Goal: Information Seeking & Learning: Understand process/instructions

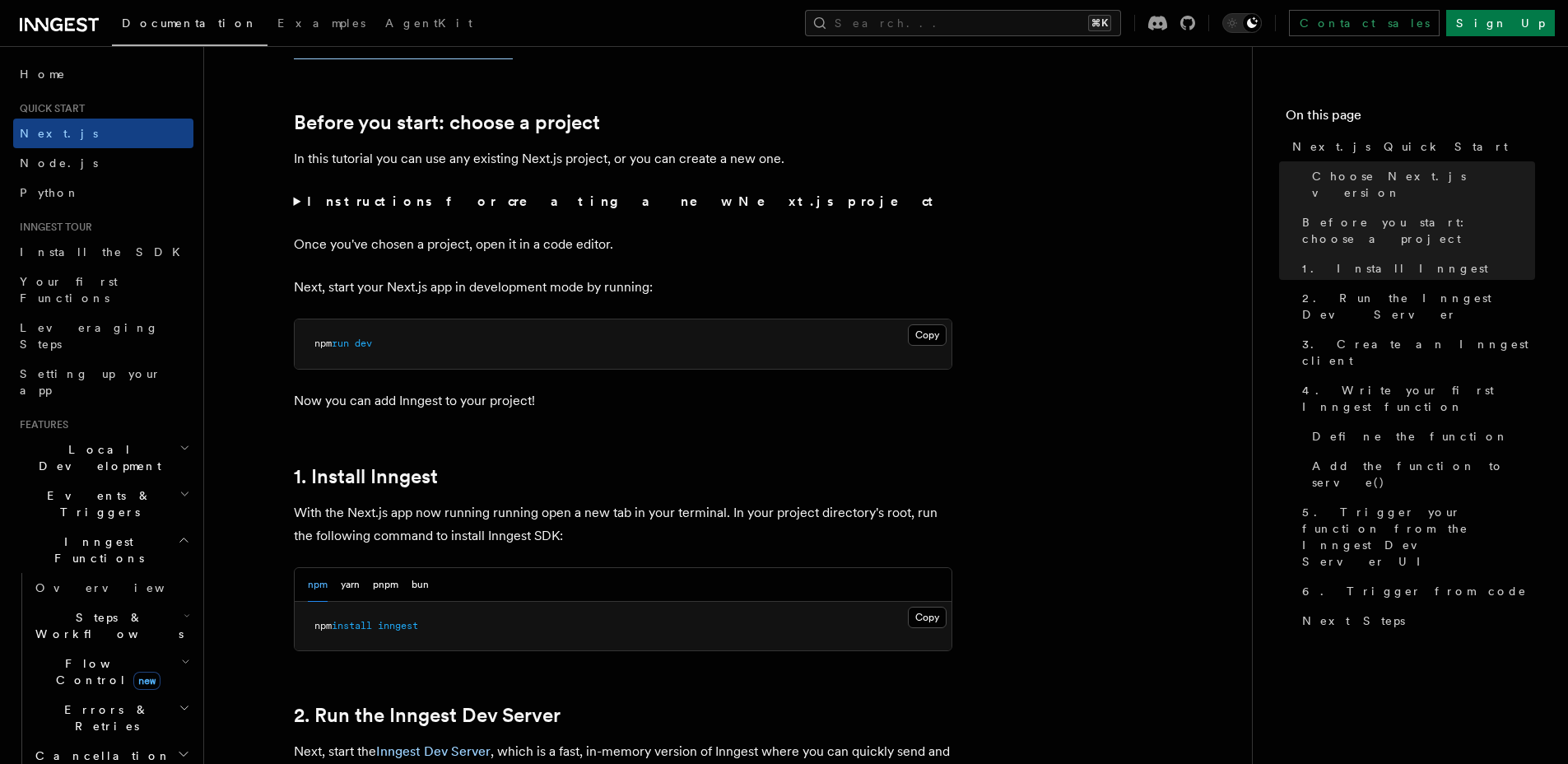
scroll to position [519, 0]
click at [918, 617] on button "Copy Copied" at bounding box center [927, 616] width 39 height 21
click at [357, 587] on button "yarn" at bounding box center [350, 584] width 19 height 33
click at [924, 618] on button "Copy Copied" at bounding box center [927, 616] width 39 height 21
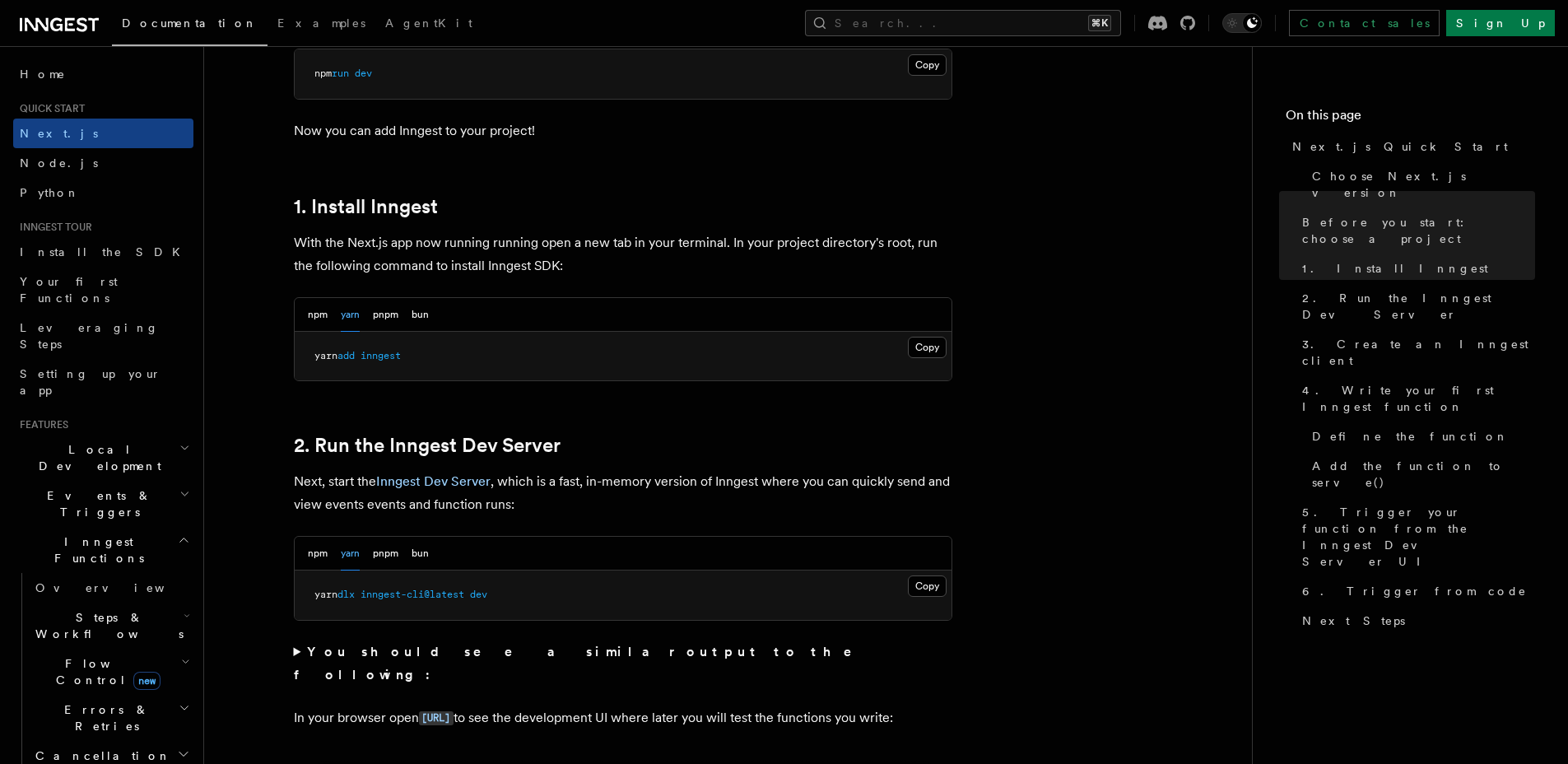
scroll to position [789, 0]
click at [310, 554] on button "npm" at bounding box center [318, 552] width 20 height 33
click at [922, 591] on button "Copy Copied" at bounding box center [927, 585] width 39 height 21
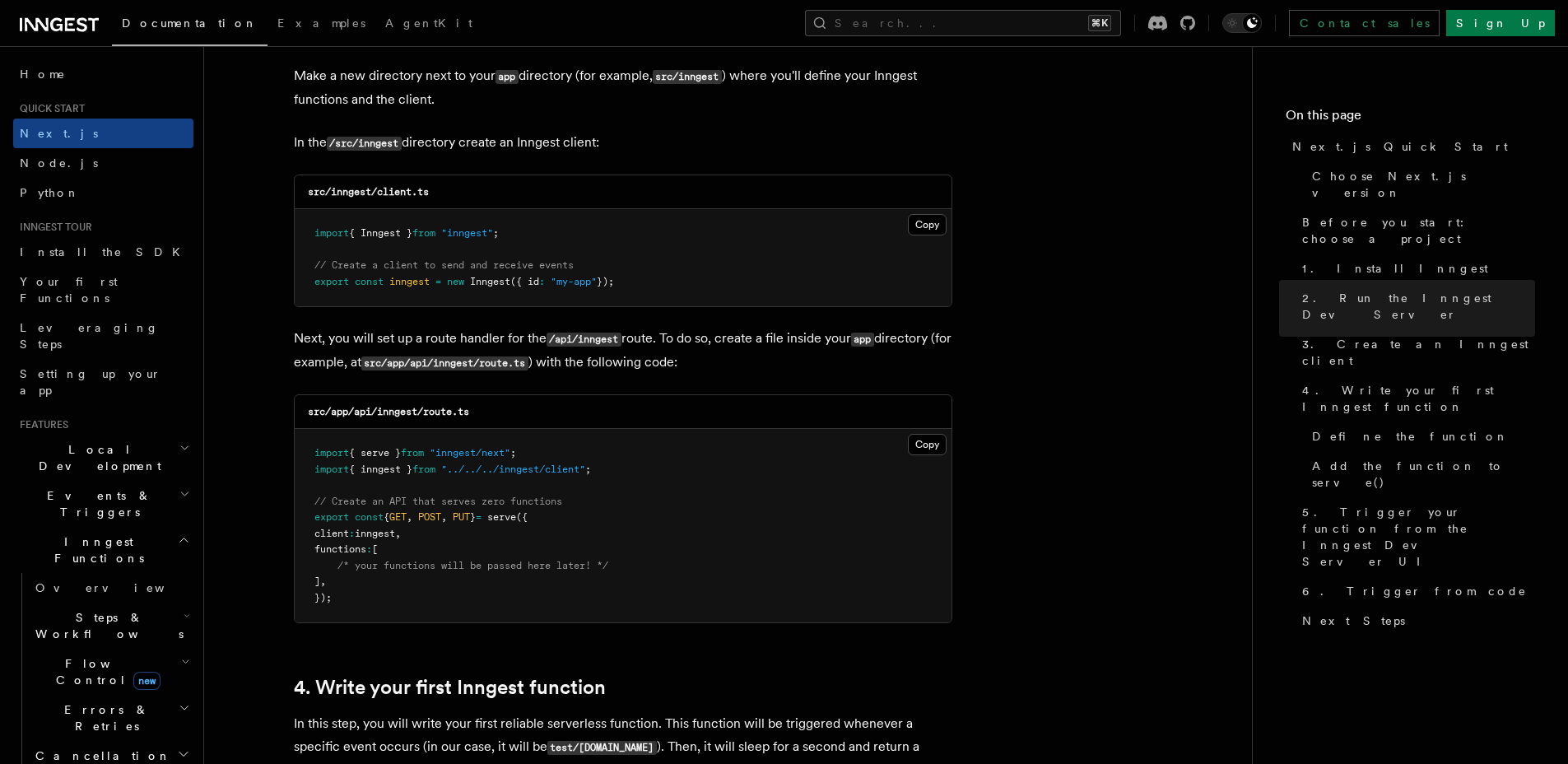
scroll to position [2051, 0]
click at [923, 228] on button "Copy Copied" at bounding box center [927, 224] width 39 height 21
click at [915, 444] on button "Copy Copied" at bounding box center [927, 443] width 39 height 21
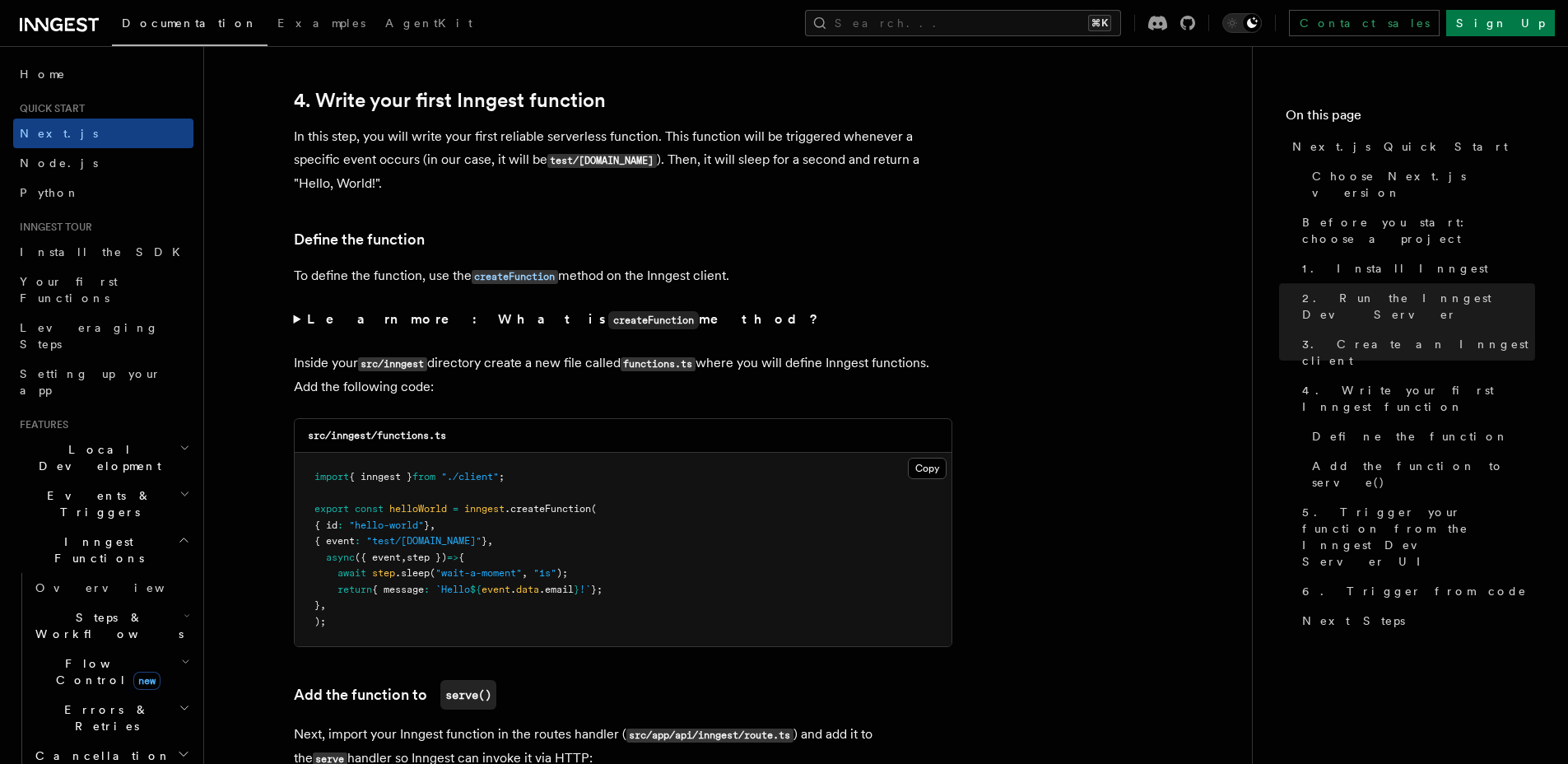
scroll to position [2760, 0]
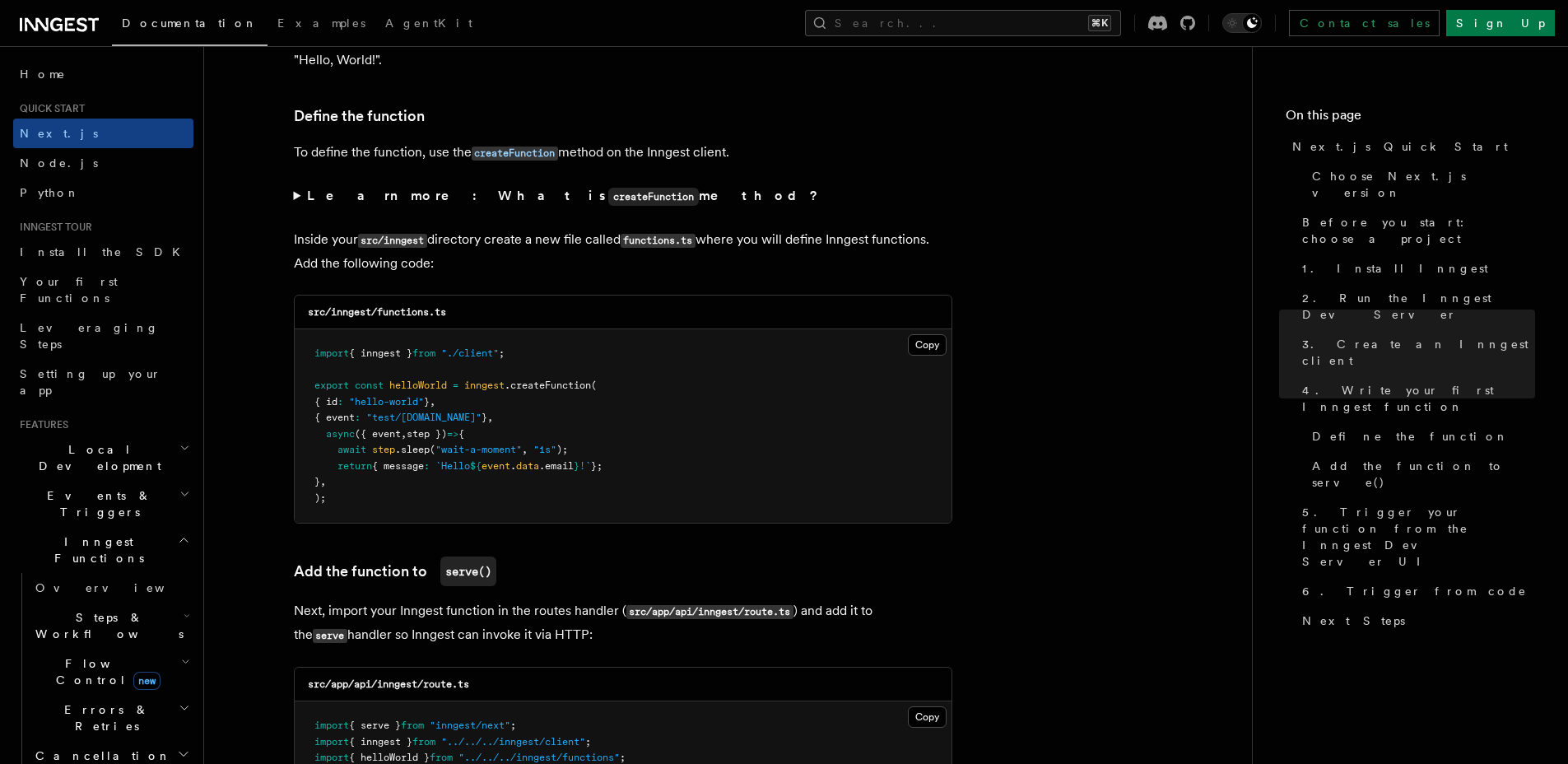
click at [824, 365] on pre "import { inngest } from "./client" ; export const helloWorld = inngest .createF…" at bounding box center [623, 426] width 657 height 193
click at [921, 348] on button "Copy Copied" at bounding box center [927, 345] width 39 height 21
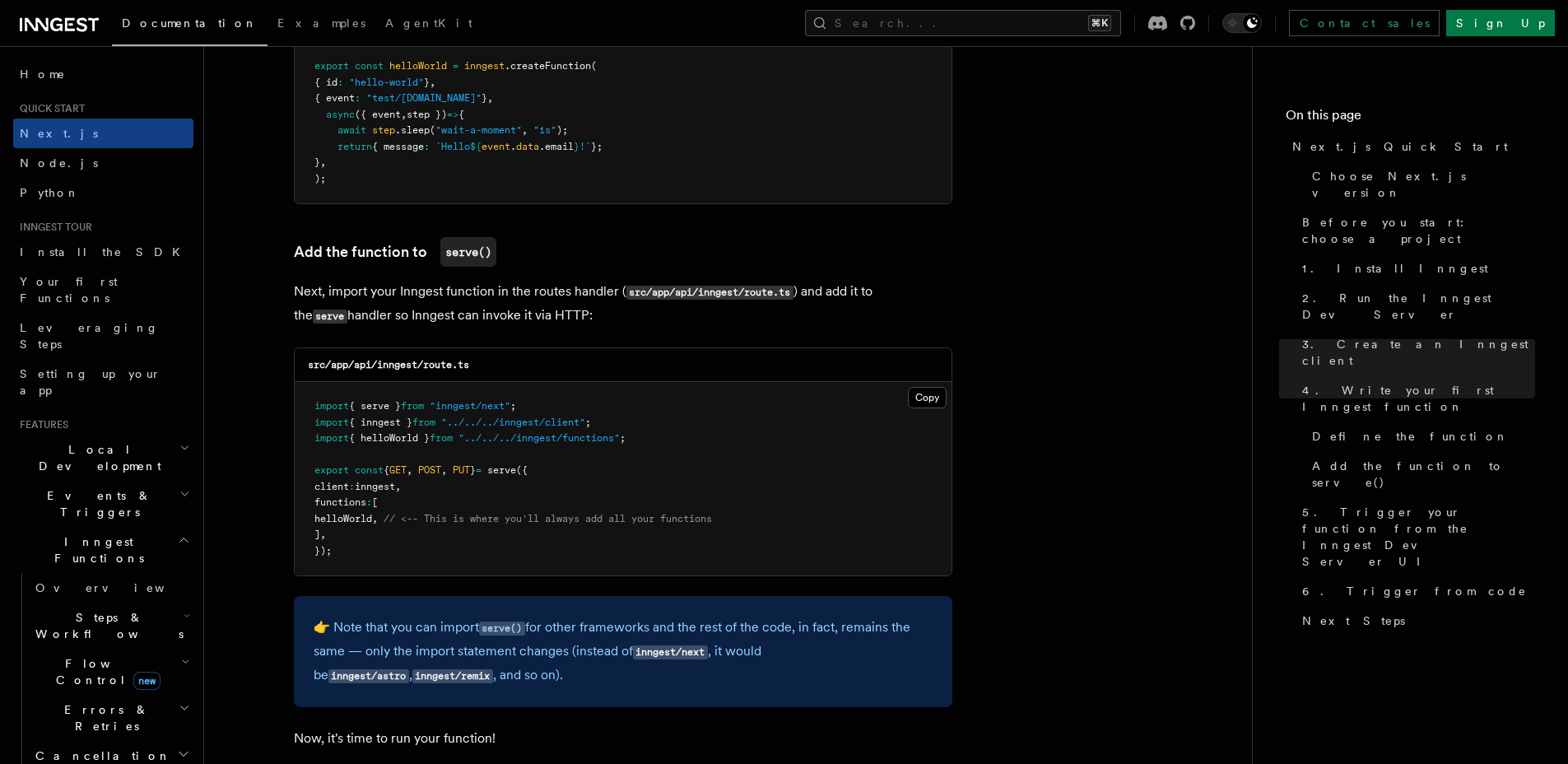
scroll to position [3100, 0]
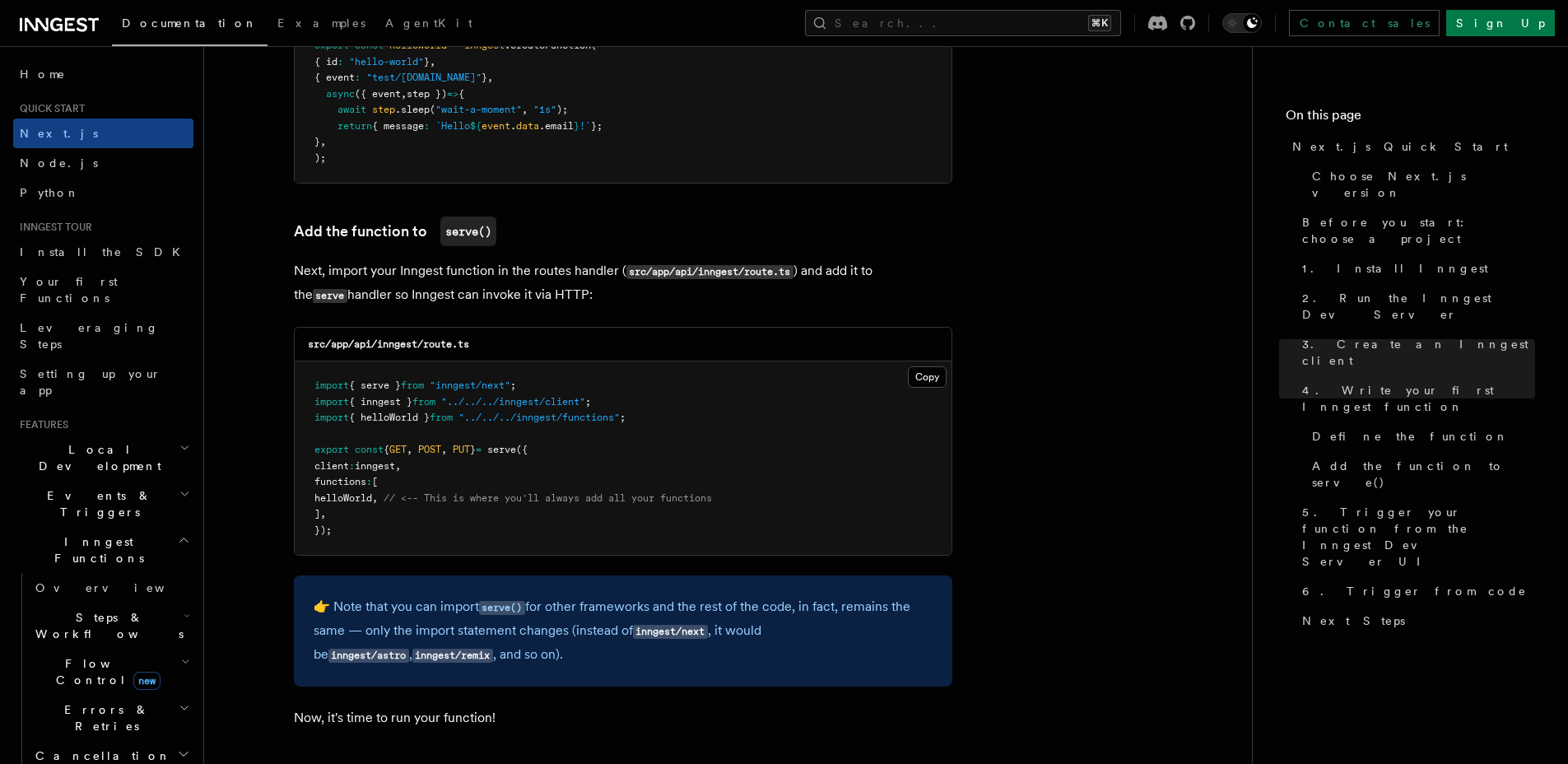
drag, startPoint x: 421, startPoint y: 346, endPoint x: 392, endPoint y: 347, distance: 29.0
click at [420, 347] on code "src/app/api/inngest/route.ts" at bounding box center [389, 343] width 162 height 11
drag, startPoint x: 379, startPoint y: 344, endPoint x: 482, endPoint y: 345, distance: 103.0
click at [482, 345] on div "src/app/api/inngest/route.ts" at bounding box center [623, 344] width 657 height 33
copy code "inngest/route.ts"
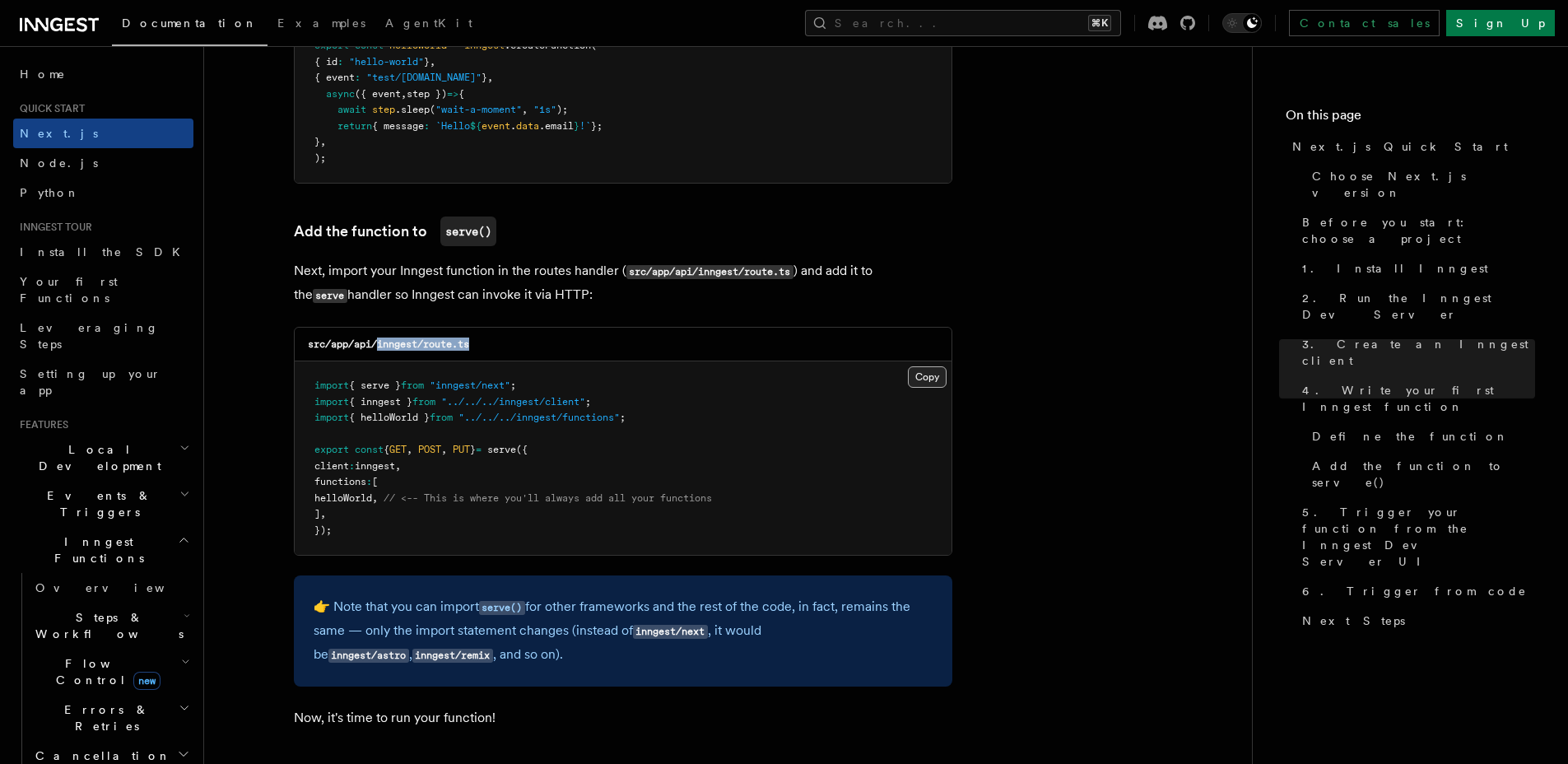
click at [919, 375] on button "Copy Copied" at bounding box center [927, 377] width 39 height 21
